Goal: Task Accomplishment & Management: Use online tool/utility

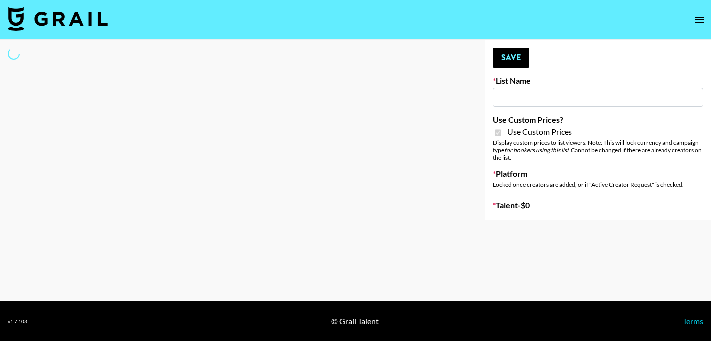
type input "COSRX LA"
checkbox input "true"
select select "Brand"
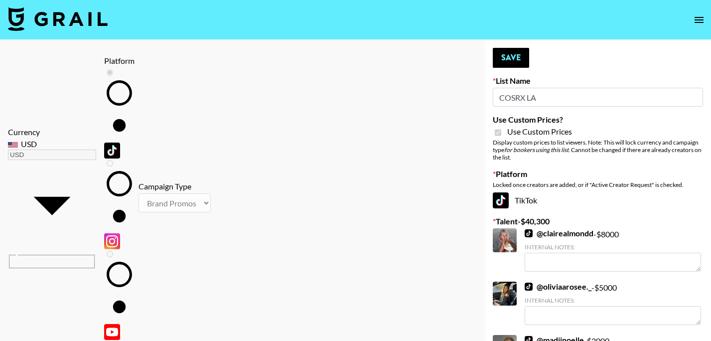
type input "dylantr"
checkbox input "true"
type input "10000"
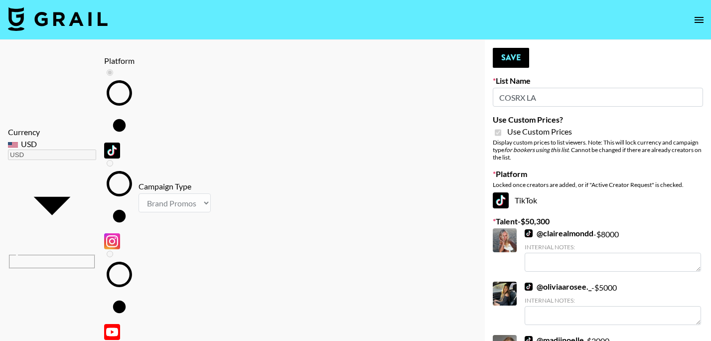
click at [510, 56] on button "Save" at bounding box center [511, 58] width 36 height 20
